Goal: Task Accomplishment & Management: Manage account settings

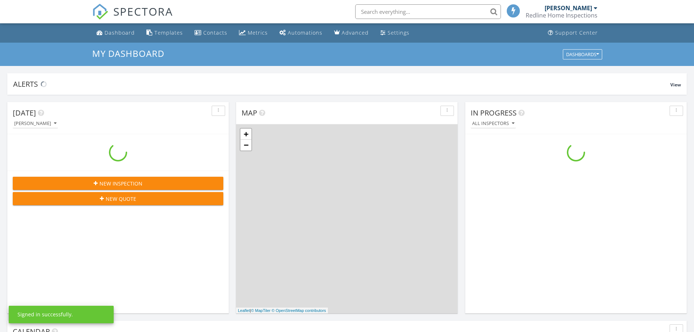
scroll to position [674, 705]
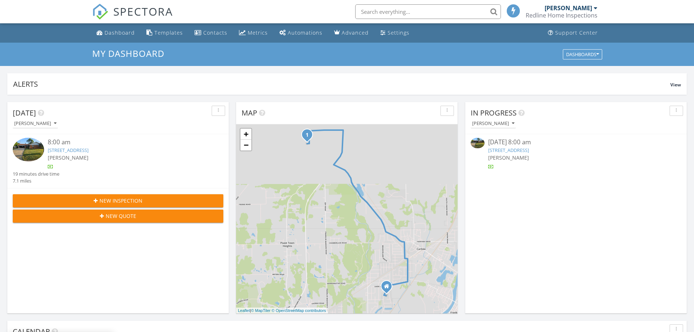
click at [111, 160] on div "[PERSON_NAME]" at bounding box center [127, 158] width 158 height 8
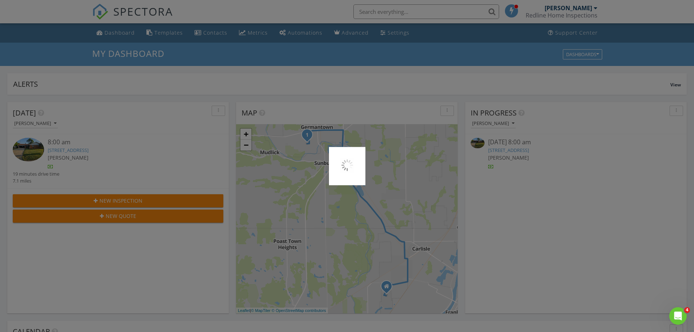
scroll to position [0, 0]
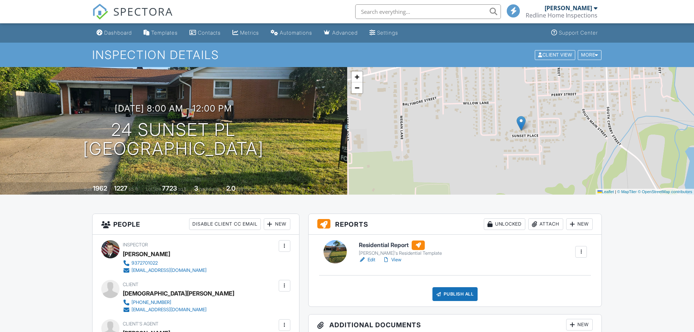
click at [397, 259] on link "View" at bounding box center [391, 259] width 19 height 7
click at [579, 248] on div at bounding box center [580, 251] width 7 height 7
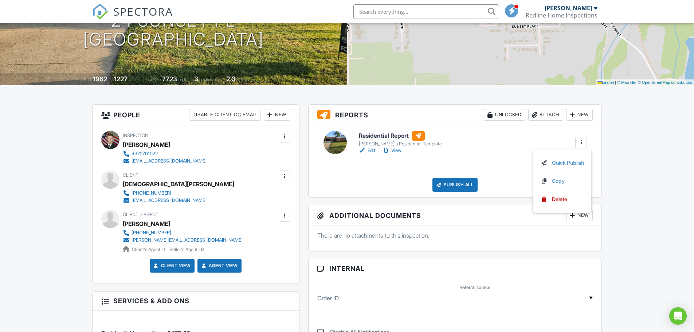
click at [580, 141] on div at bounding box center [580, 142] width 7 height 7
click at [398, 149] on link "View" at bounding box center [391, 150] width 19 height 7
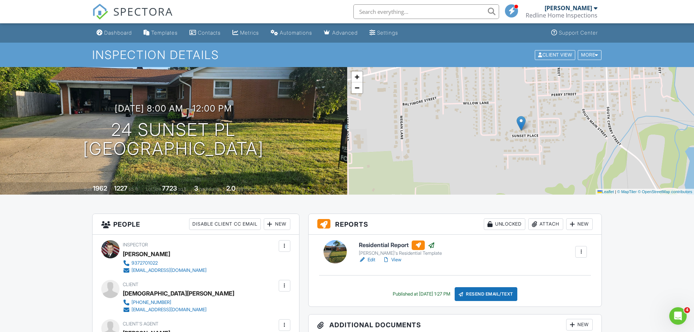
click at [393, 259] on link "View" at bounding box center [391, 259] width 19 height 7
